Goal: Task Accomplishment & Management: Use online tool/utility

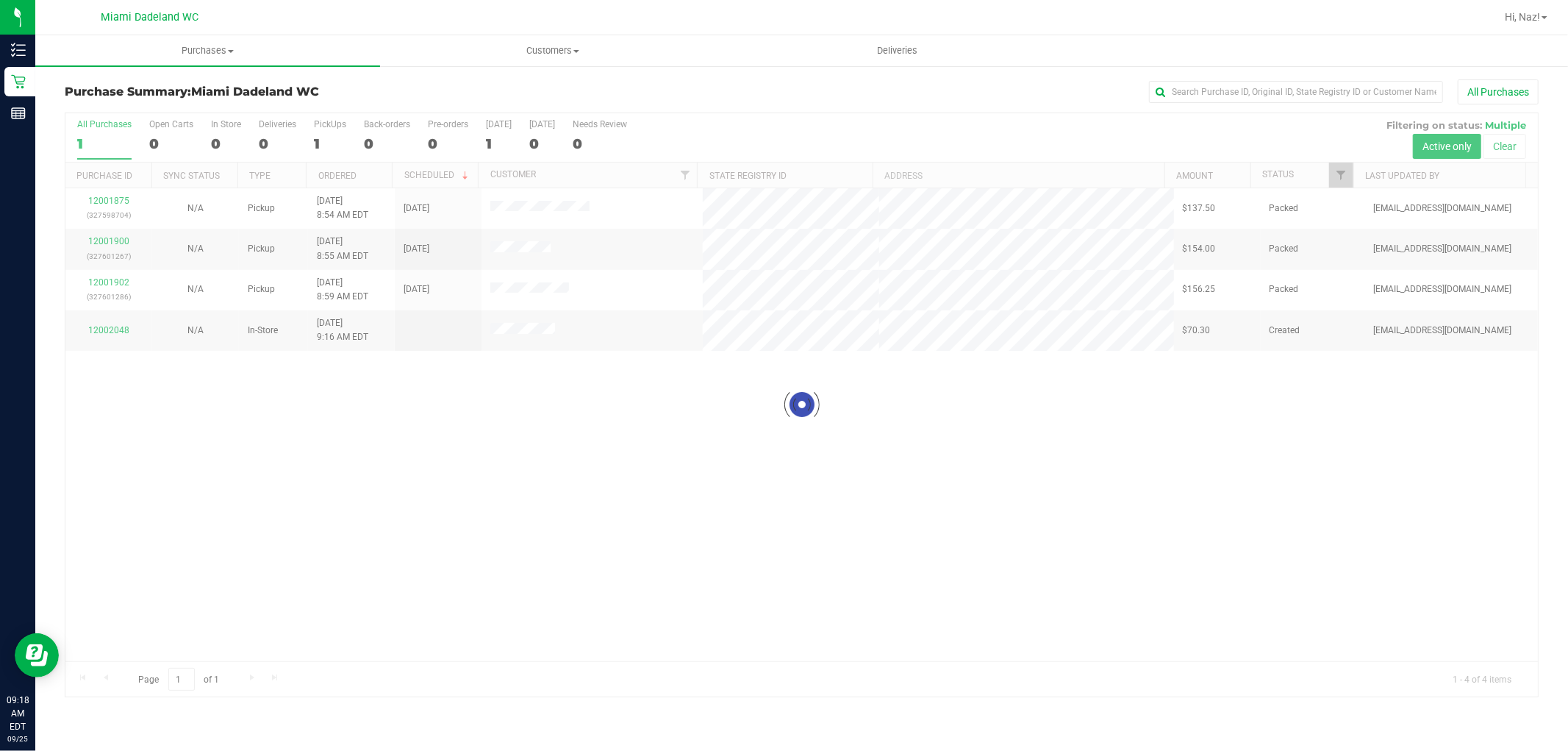
click at [246, 547] on div at bounding box center [801, 405] width 1472 height 583
click at [242, 524] on div at bounding box center [801, 405] width 1472 height 583
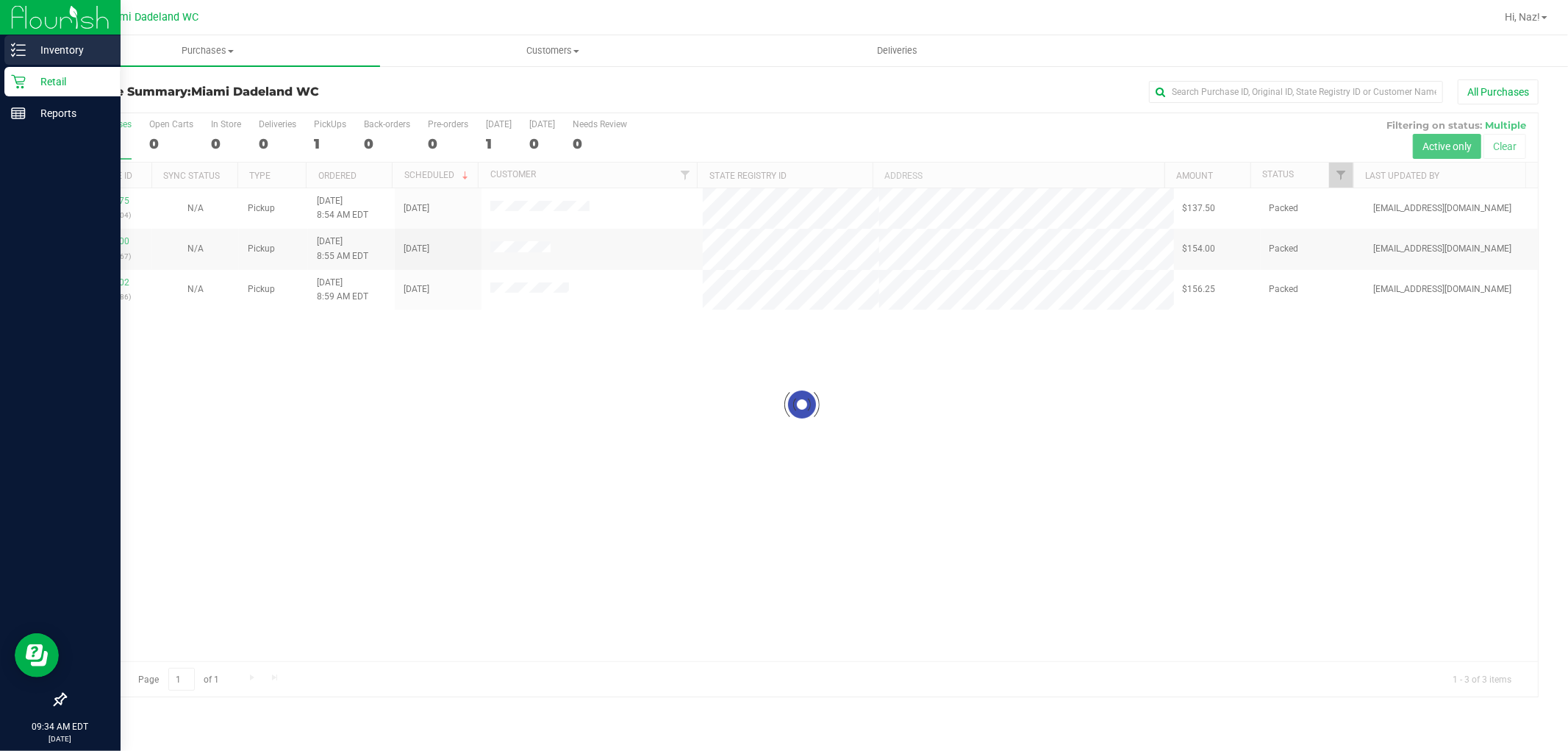
click at [19, 55] on line at bounding box center [20, 55] width 8 height 0
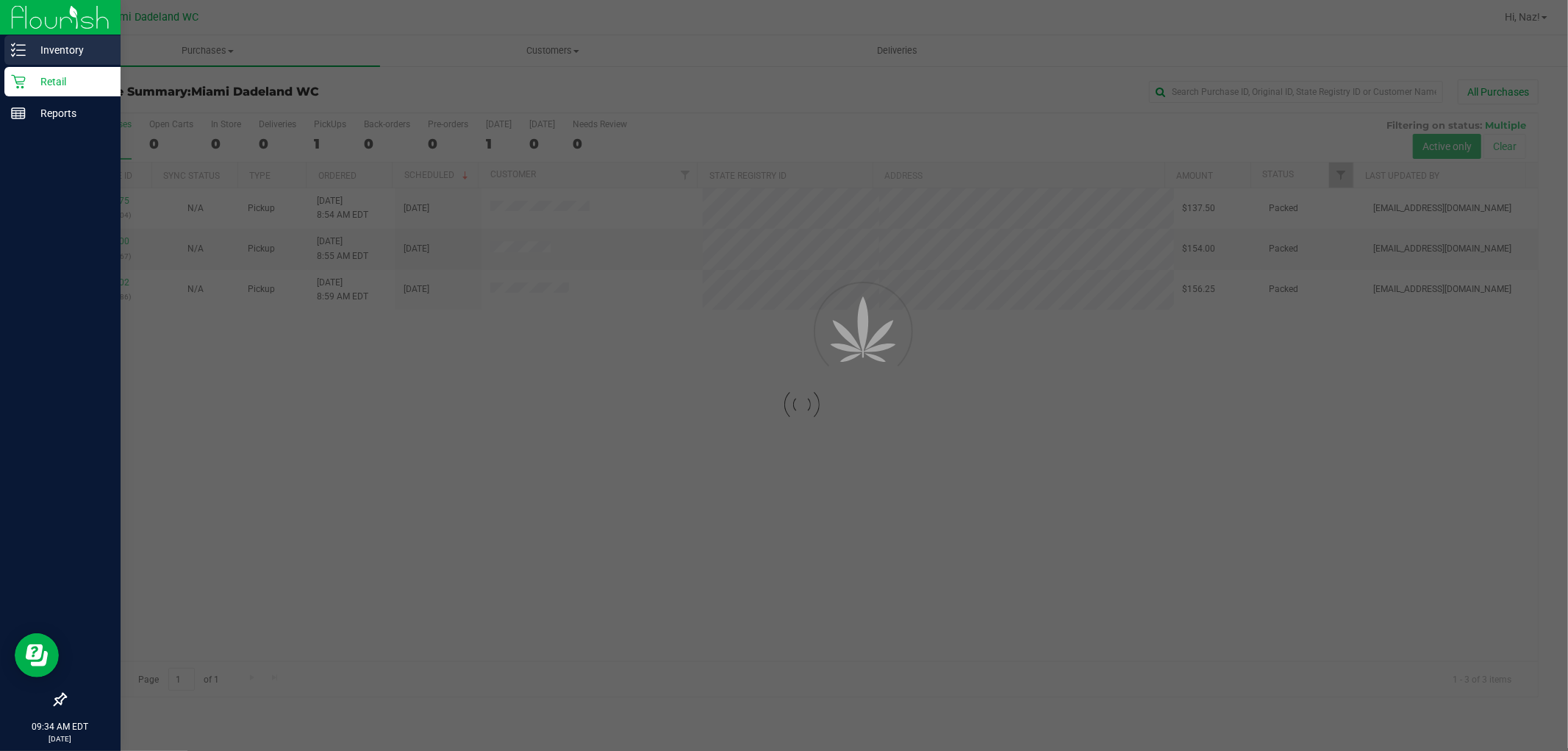
click at [71, 49] on p "Inventory" at bounding box center [70, 49] width 88 height 18
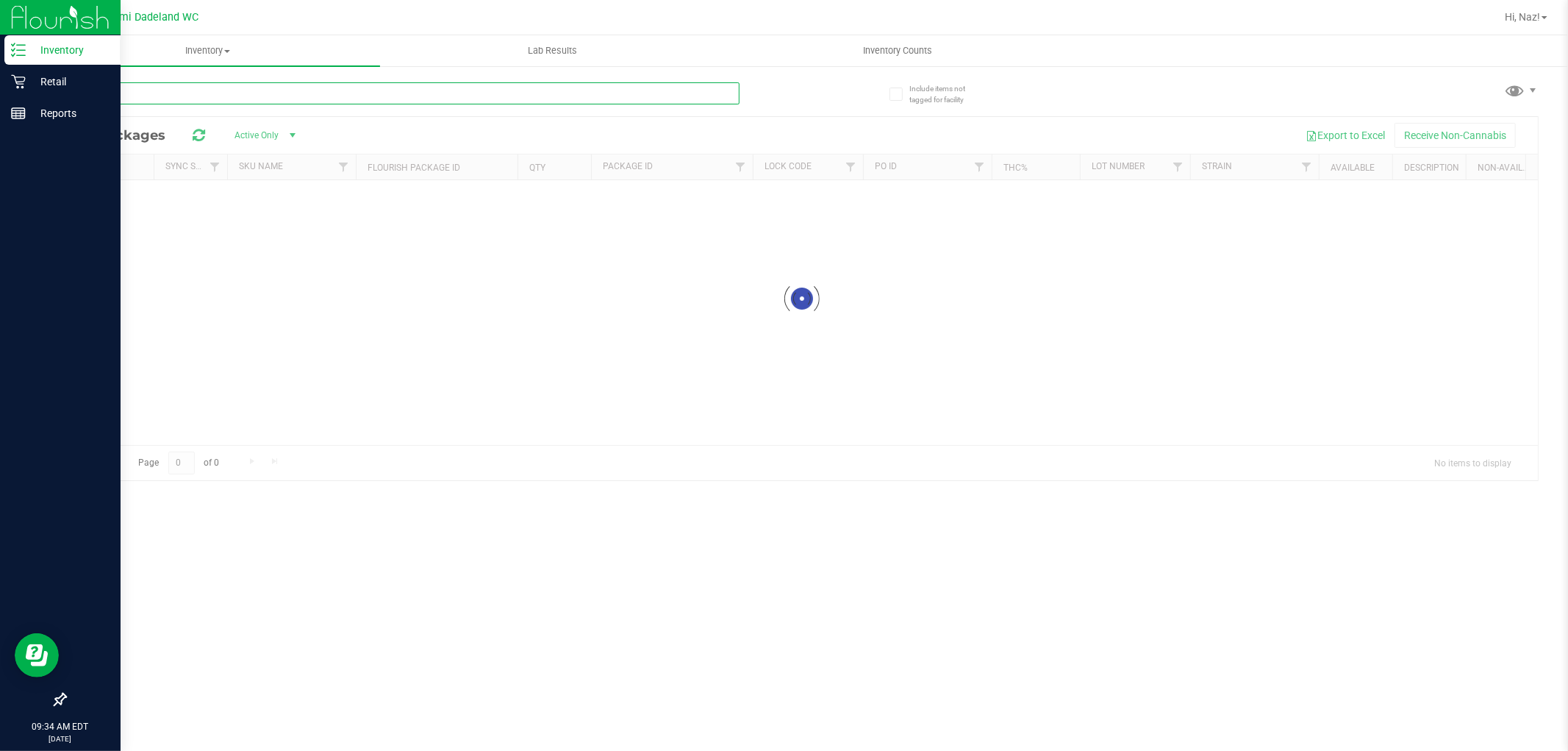
click at [142, 92] on input "text" at bounding box center [402, 94] width 675 height 22
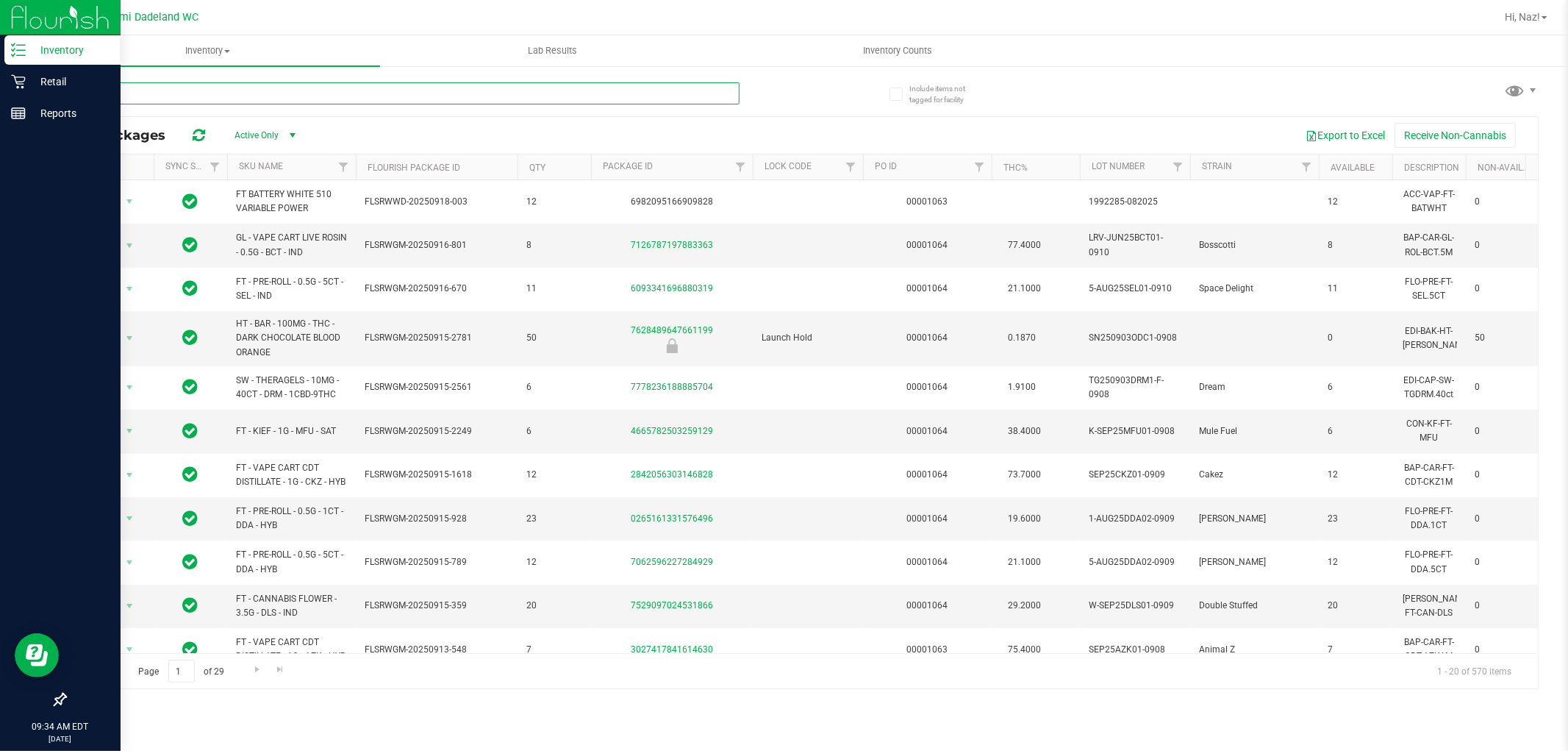
click at [127, 90] on input "text" at bounding box center [402, 94] width 675 height 22
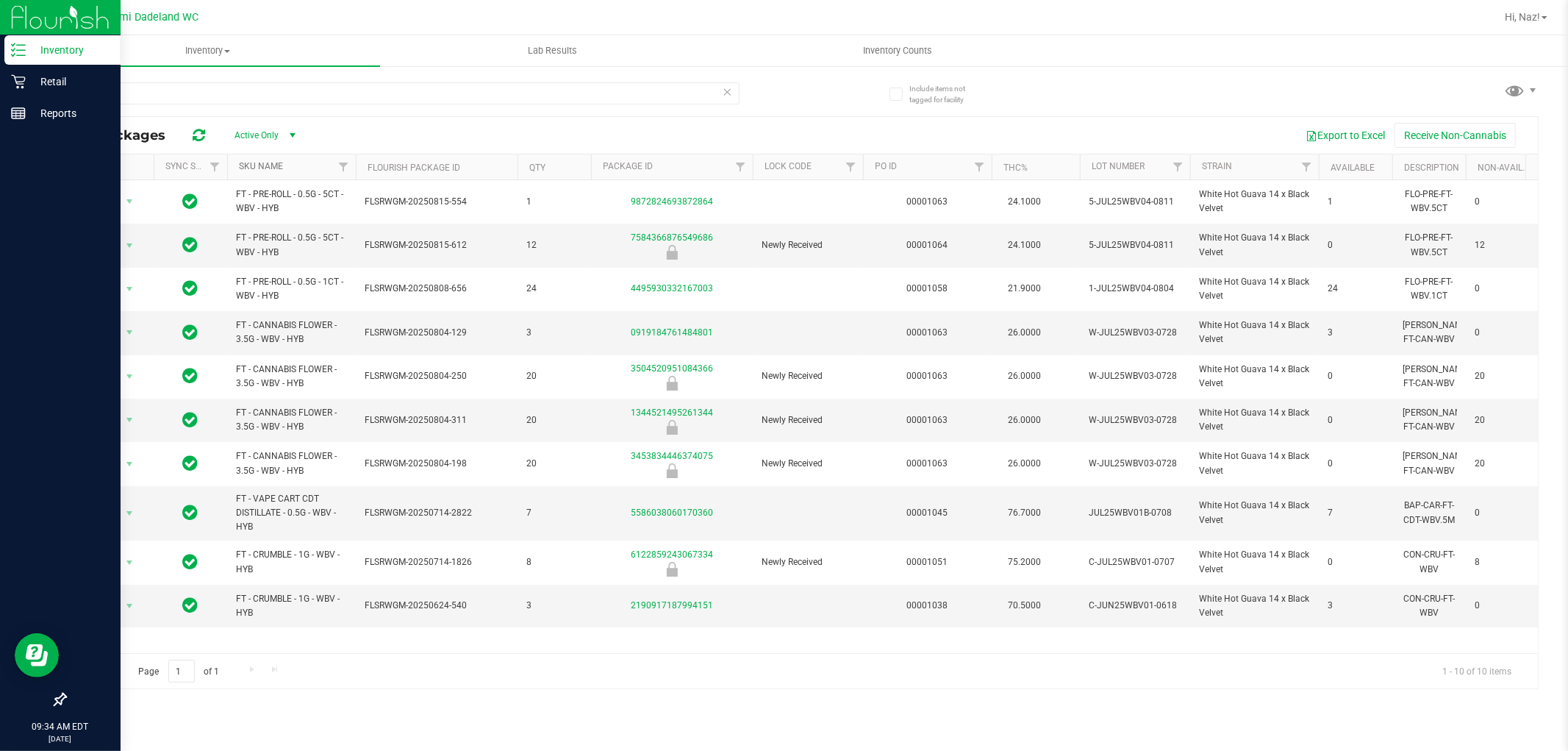
click at [263, 166] on link "SKU Name" at bounding box center [261, 165] width 45 height 10
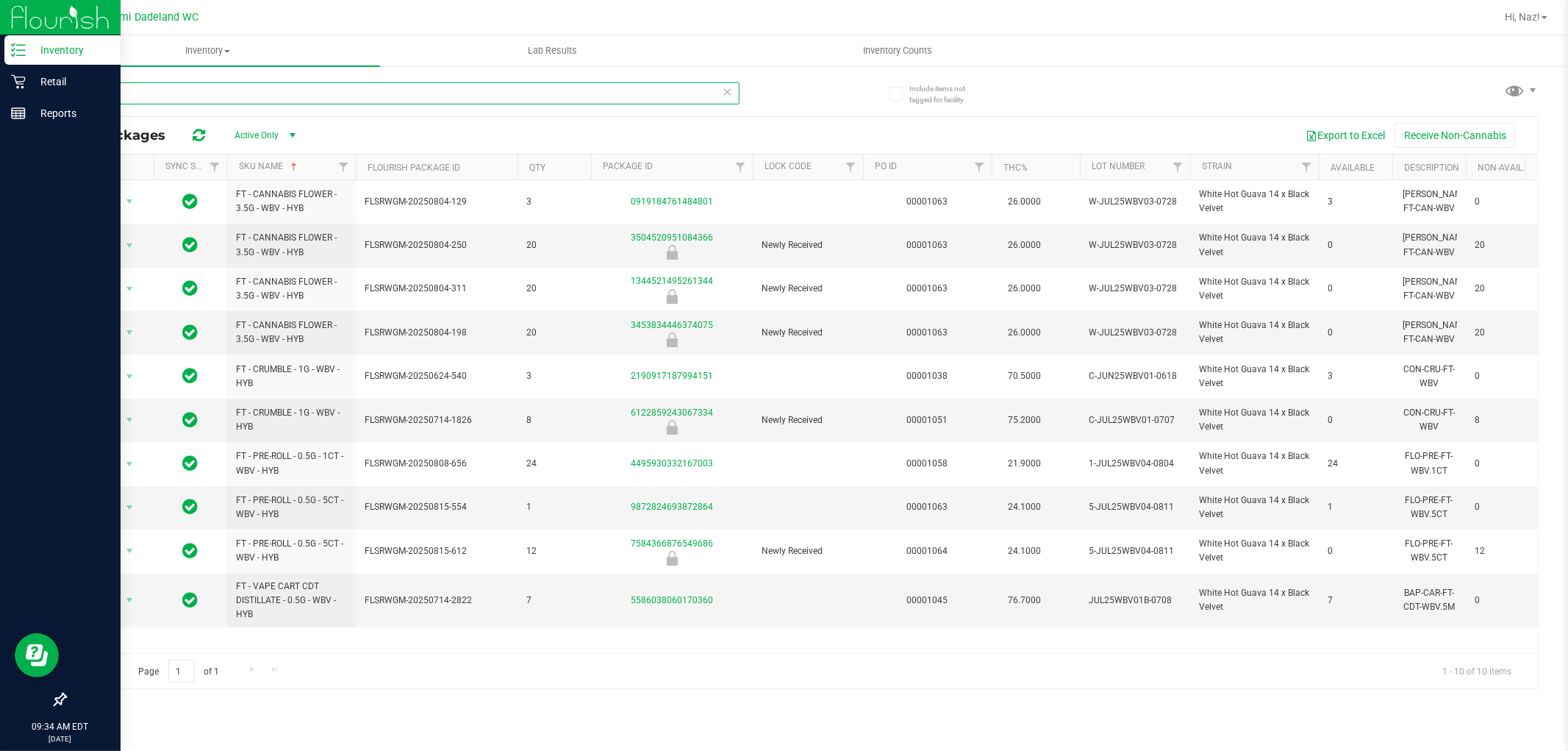
click at [110, 96] on input "wbv" at bounding box center [402, 94] width 675 height 22
type input "t19"
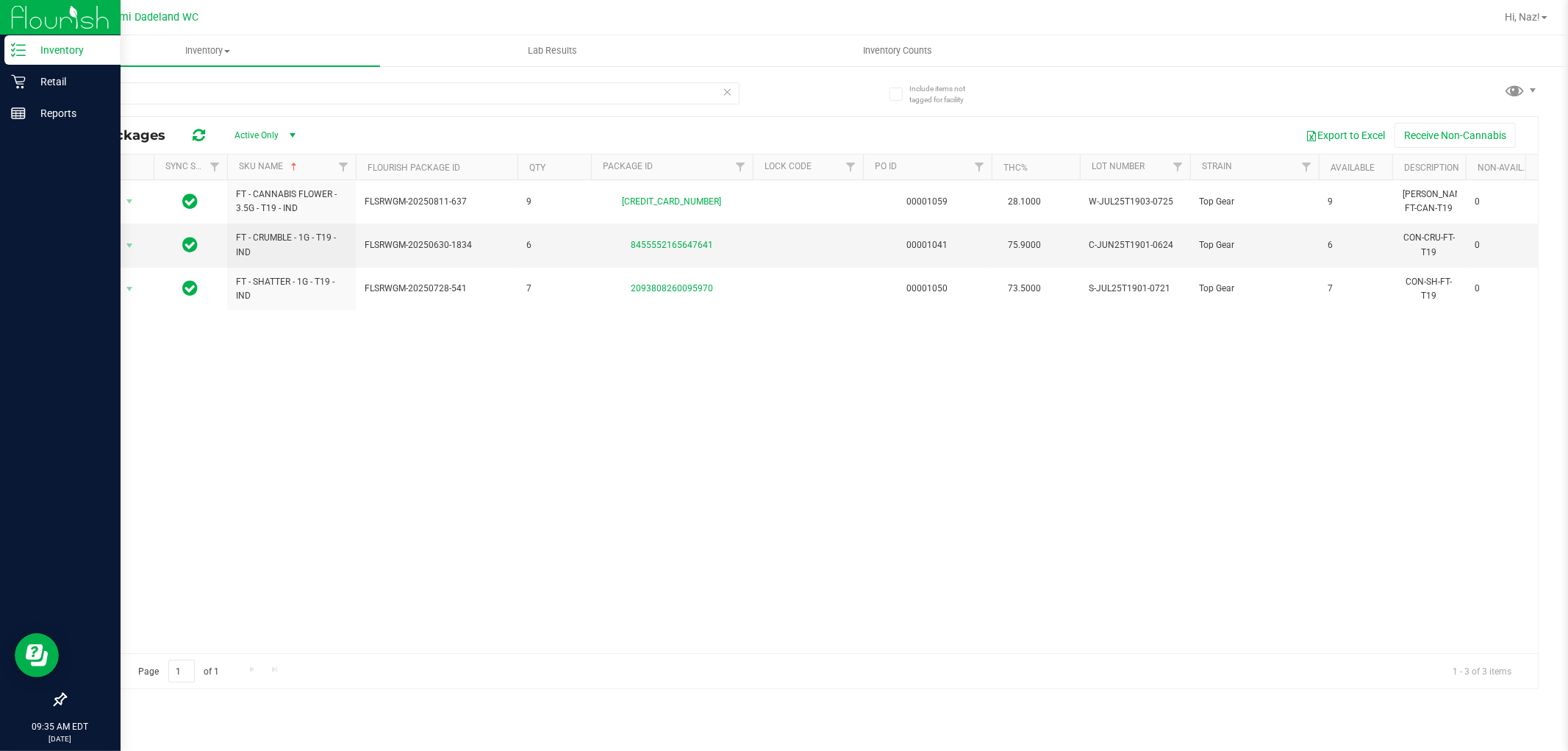
click at [254, 416] on div "Action Action Global inventory Package audit log Print package label Print prod…" at bounding box center [801, 416] width 1472 height 473
click at [973, 415] on div "Action Action Global inventory Package audit log Print package label Print prod…" at bounding box center [801, 416] width 1472 height 473
click at [872, 434] on div "Action Action Global inventory Package audit log Print package label Print prod…" at bounding box center [801, 416] width 1472 height 473
